Goal: Find specific page/section

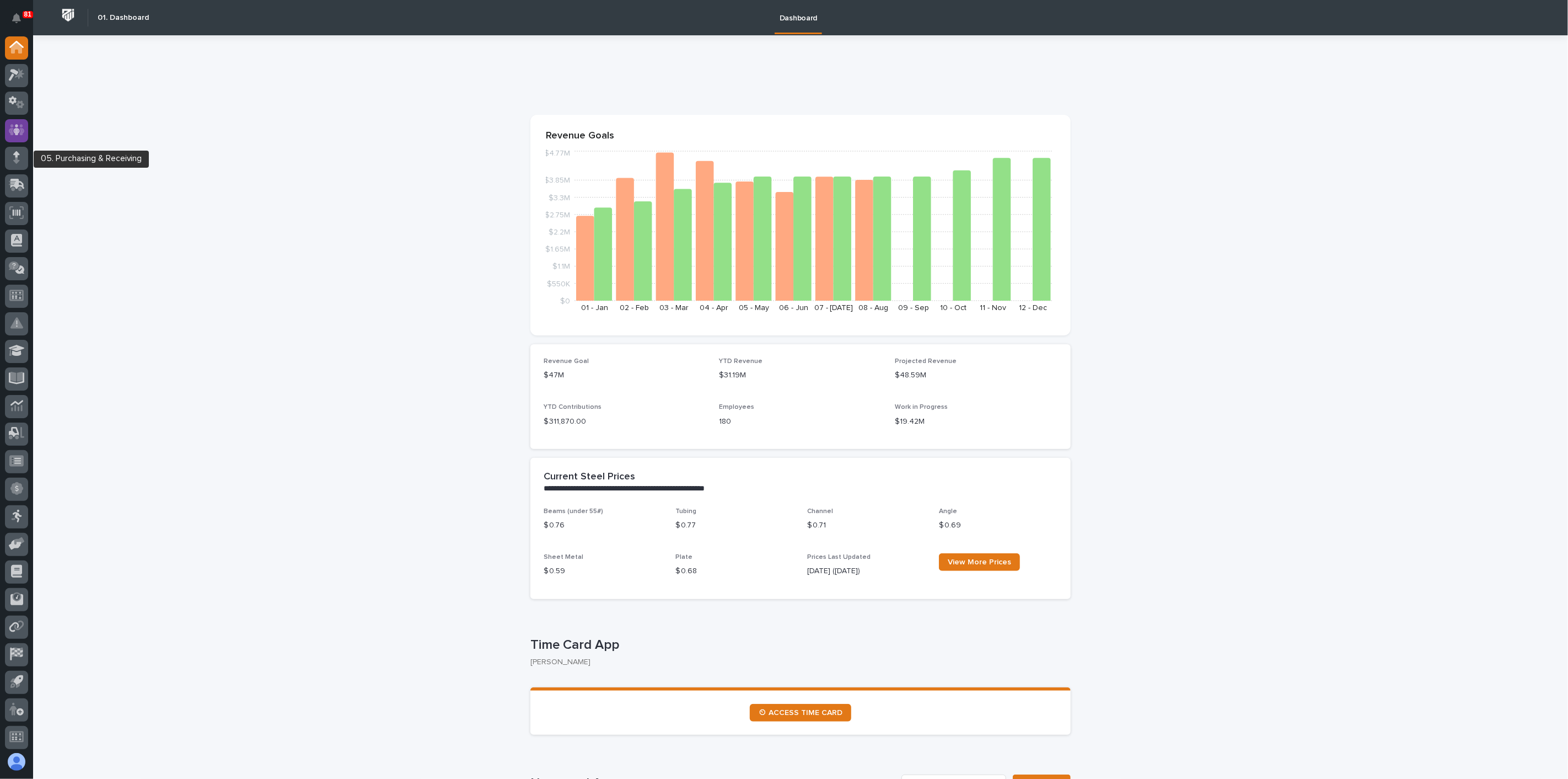
click at [16, 137] on div at bounding box center [16, 131] width 23 height 23
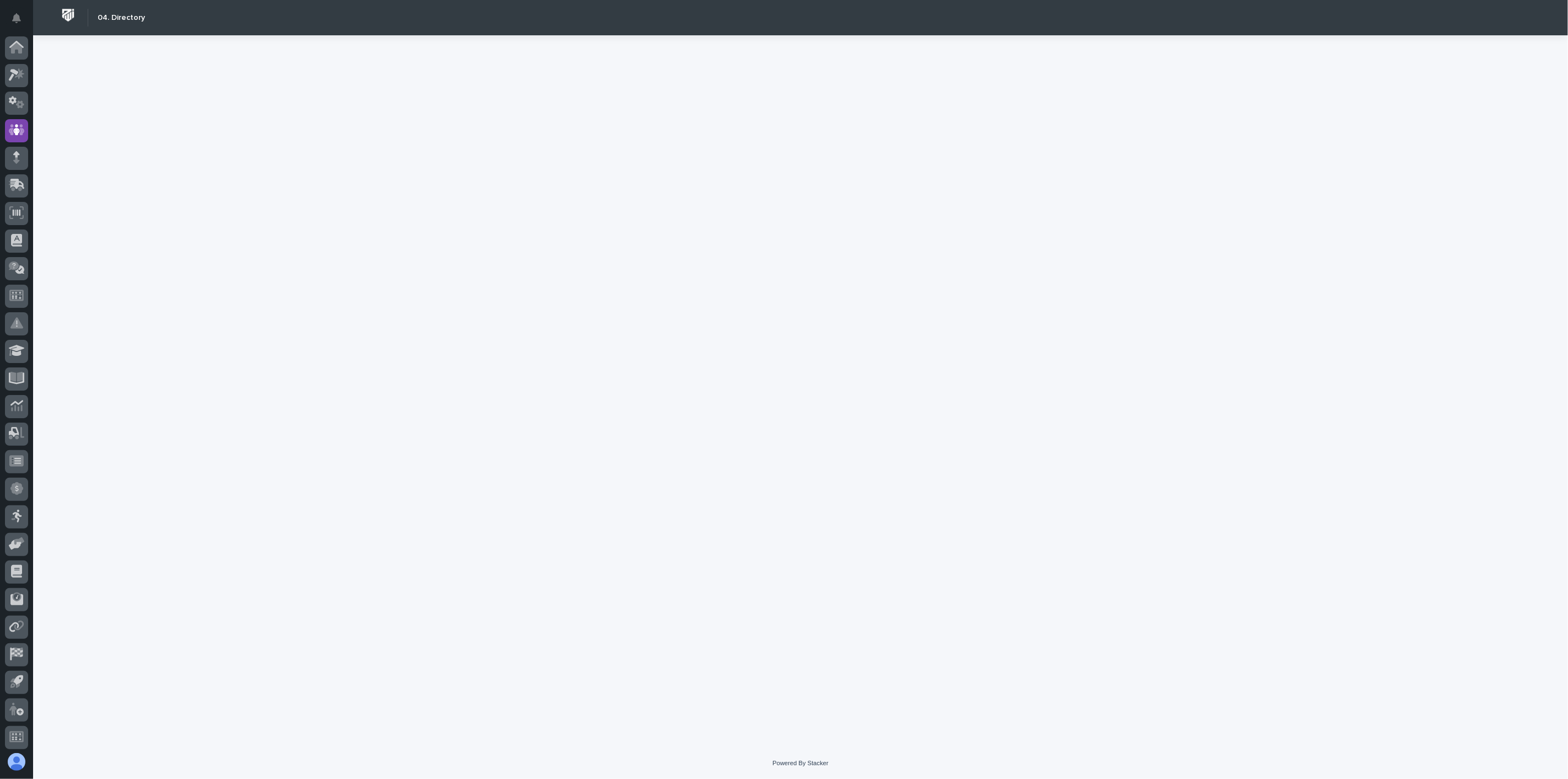
scroll to position [3, 0]
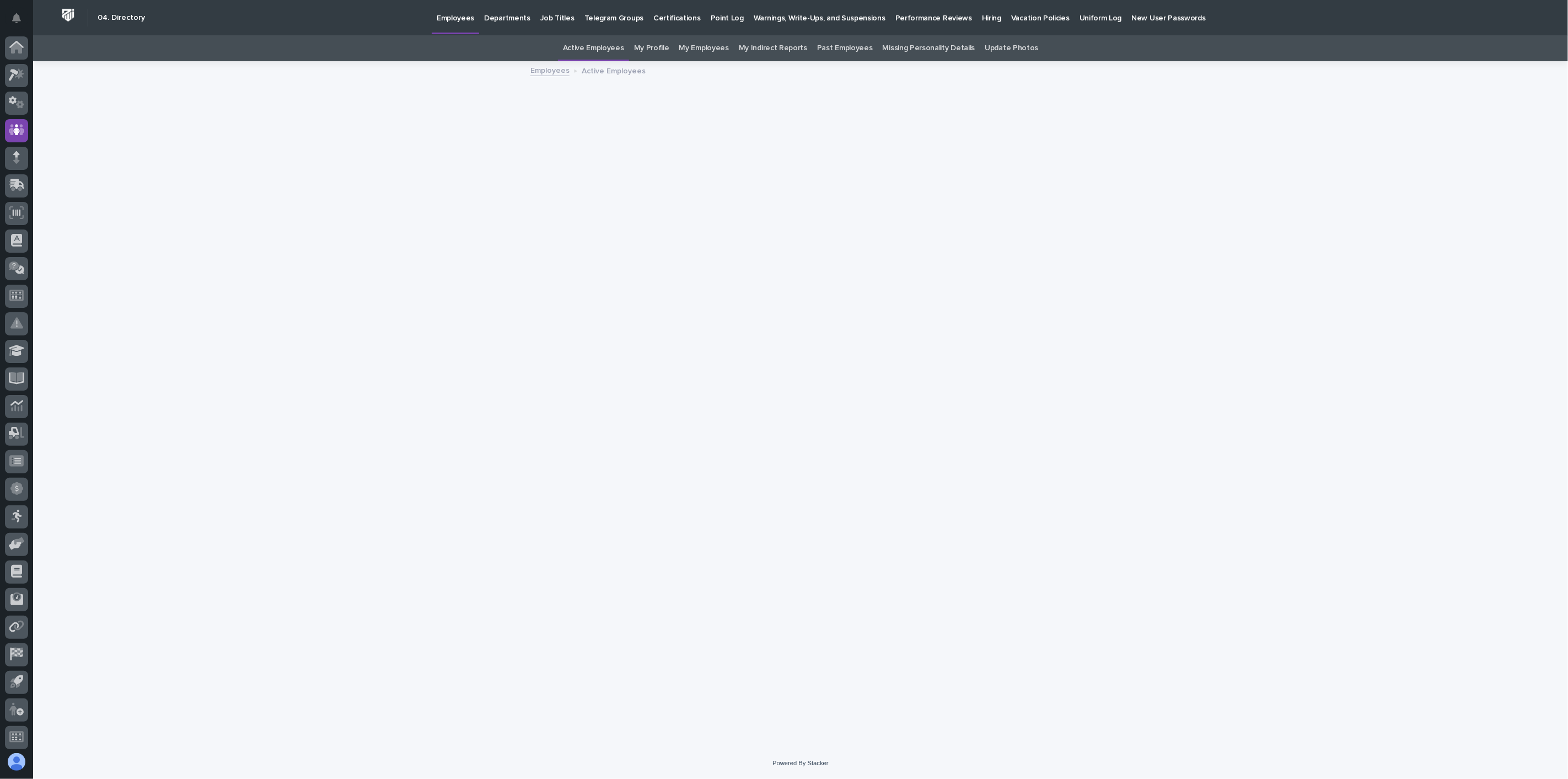
scroll to position [3, 0]
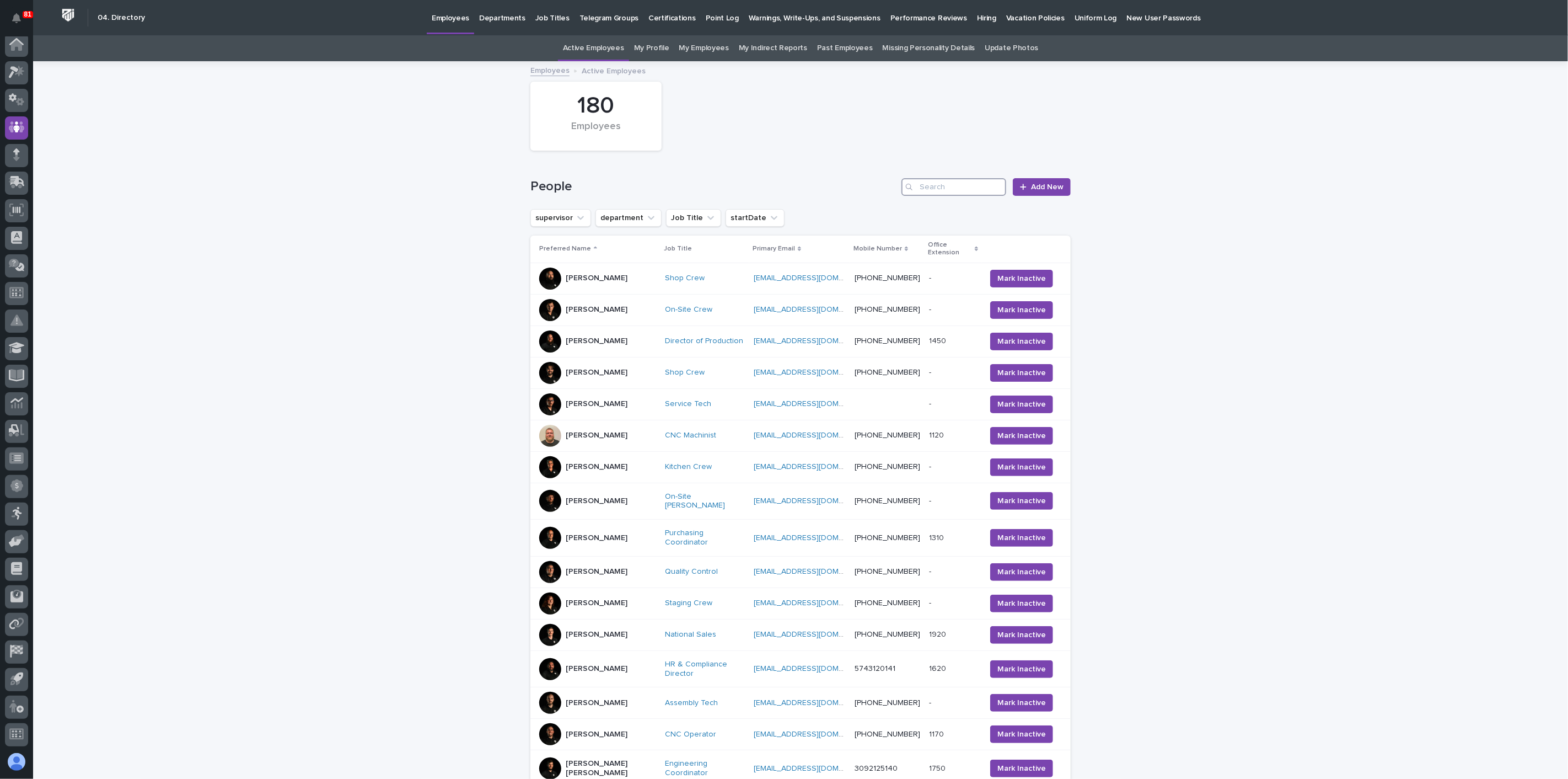
click at [945, 185] on input "Search" at bounding box center [954, 187] width 105 height 18
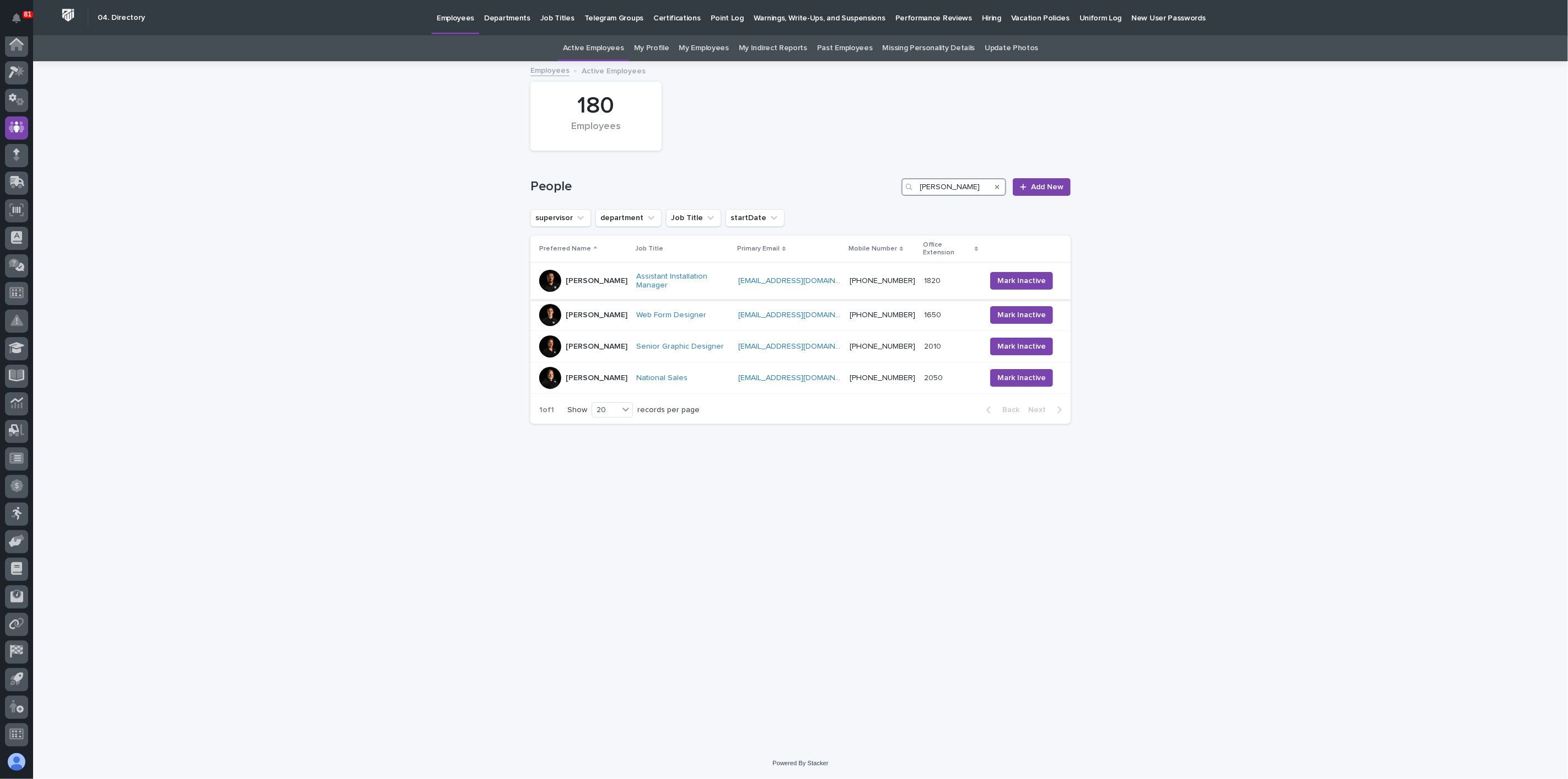
type input "[PERSON_NAME]"
click at [612, 275] on div "[PERSON_NAME]" at bounding box center [583, 281] width 88 height 22
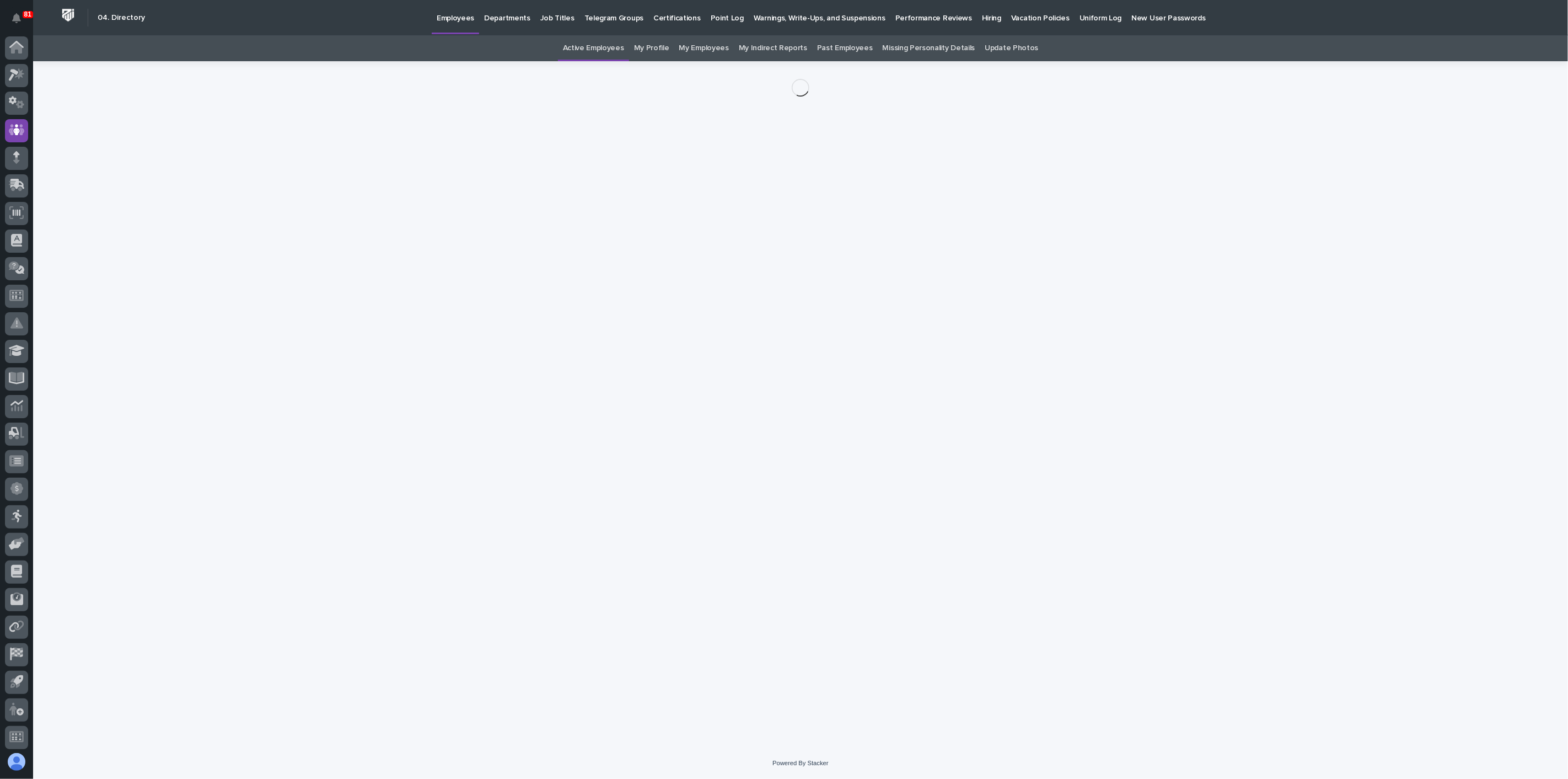
scroll to position [3, 0]
